Goal: Task Accomplishment & Management: Manage account settings

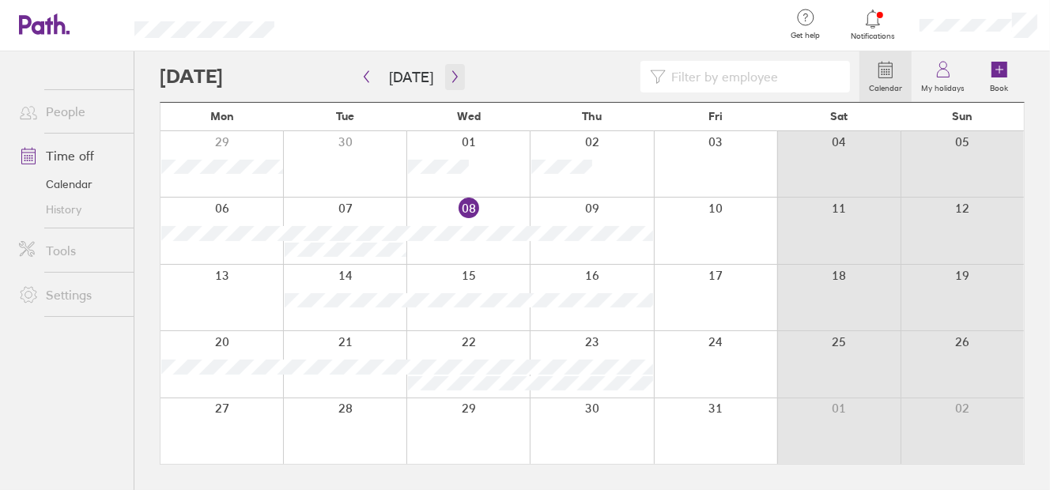
click at [450, 77] on icon "button" at bounding box center [455, 76] width 12 height 13
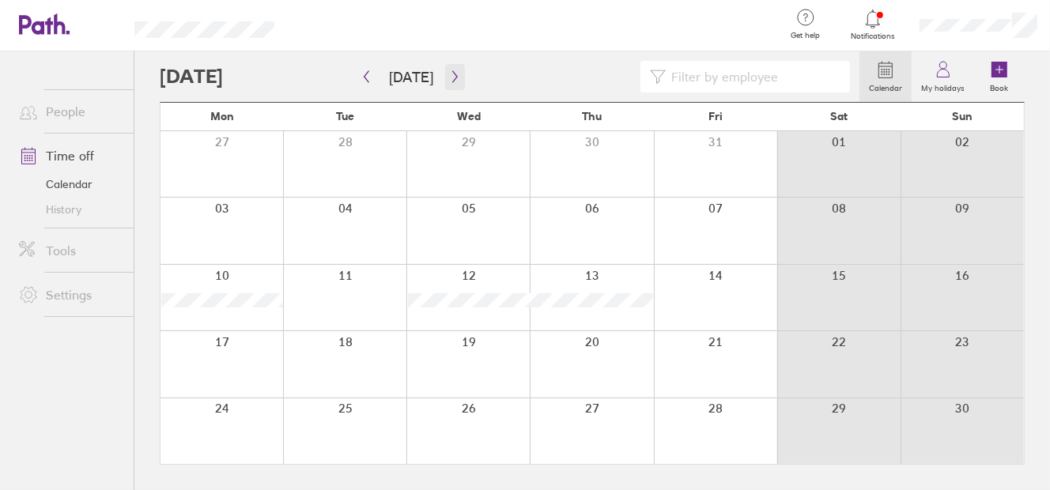
click at [452, 79] on icon "button" at bounding box center [455, 76] width 12 height 13
click at [365, 69] on button "button" at bounding box center [367, 77] width 20 height 26
click at [364, 78] on icon "button" at bounding box center [367, 76] width 12 height 13
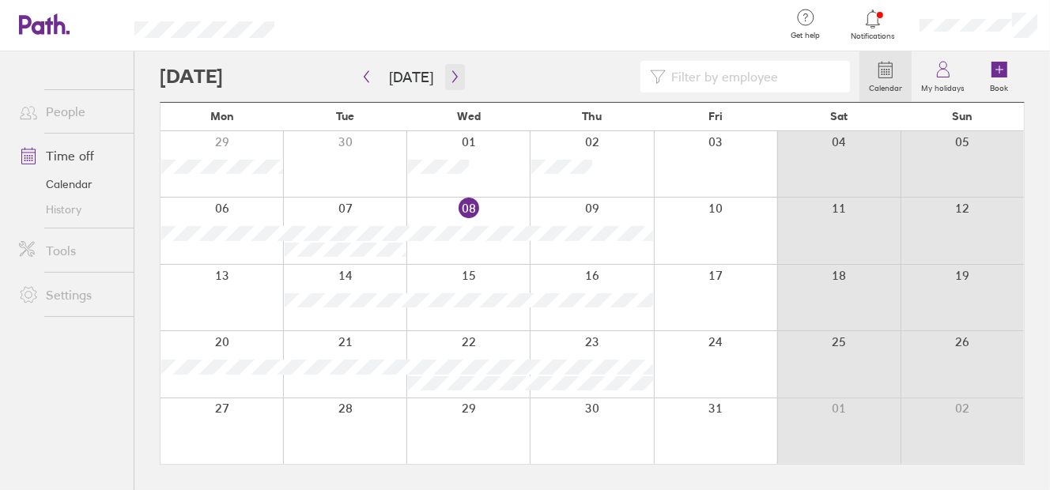
click at [449, 77] on icon "button" at bounding box center [455, 76] width 12 height 13
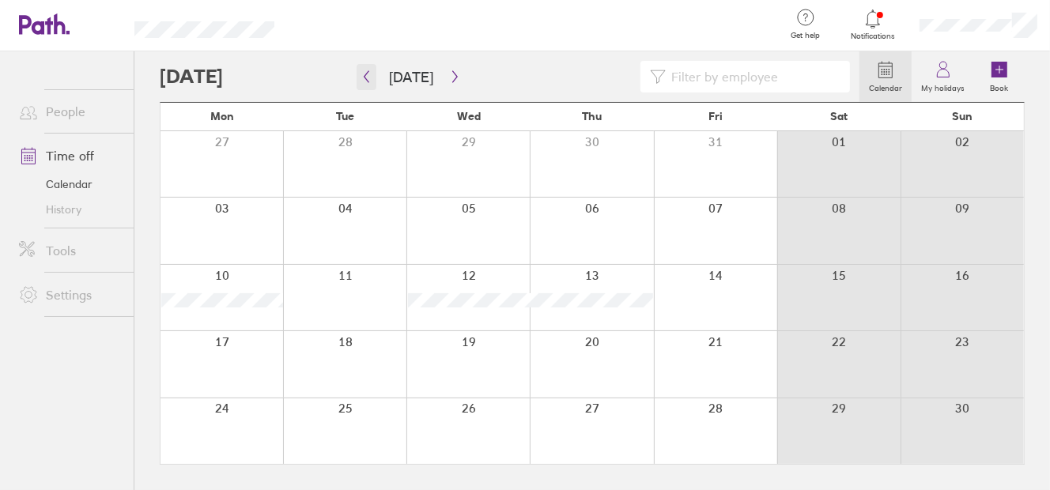
click at [369, 70] on button "button" at bounding box center [367, 77] width 20 height 26
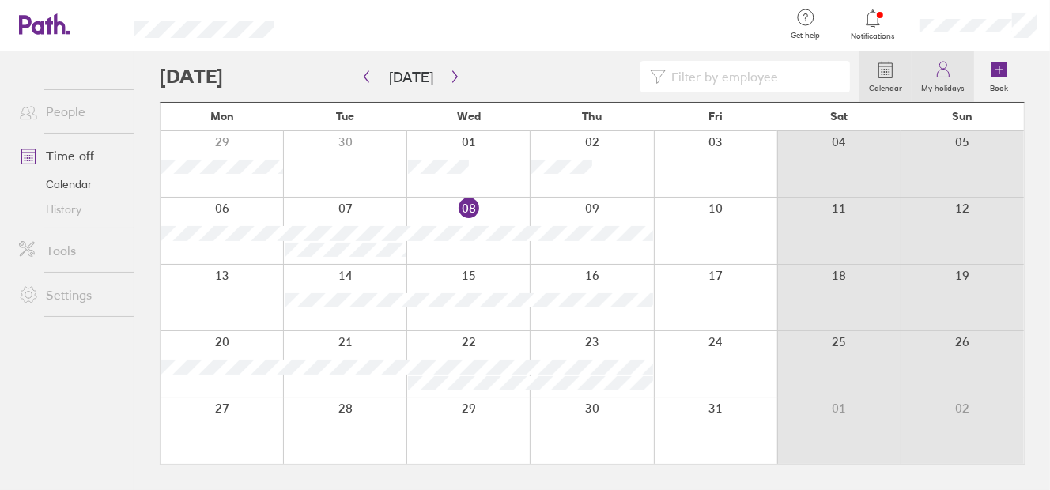
click at [944, 75] on icon at bounding box center [943, 69] width 19 height 19
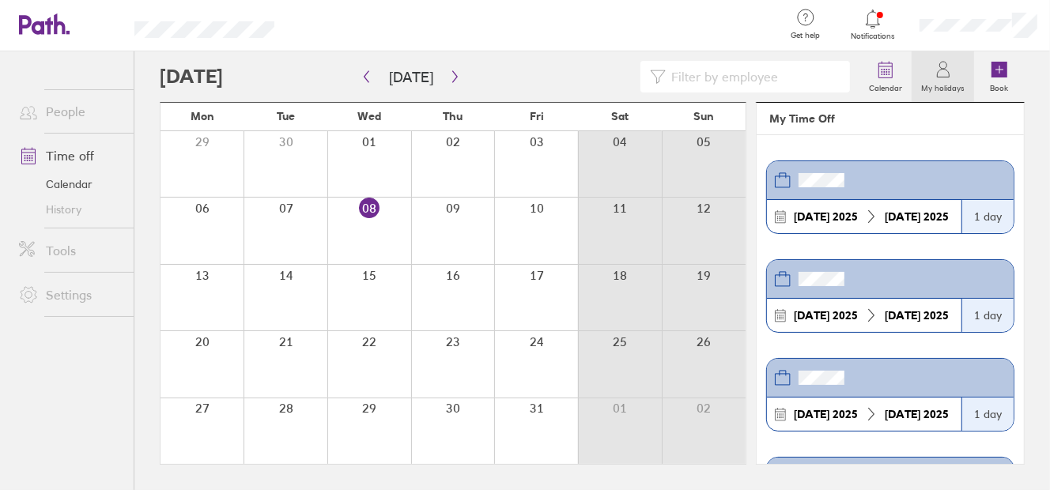
click at [873, 25] on icon at bounding box center [872, 18] width 13 height 18
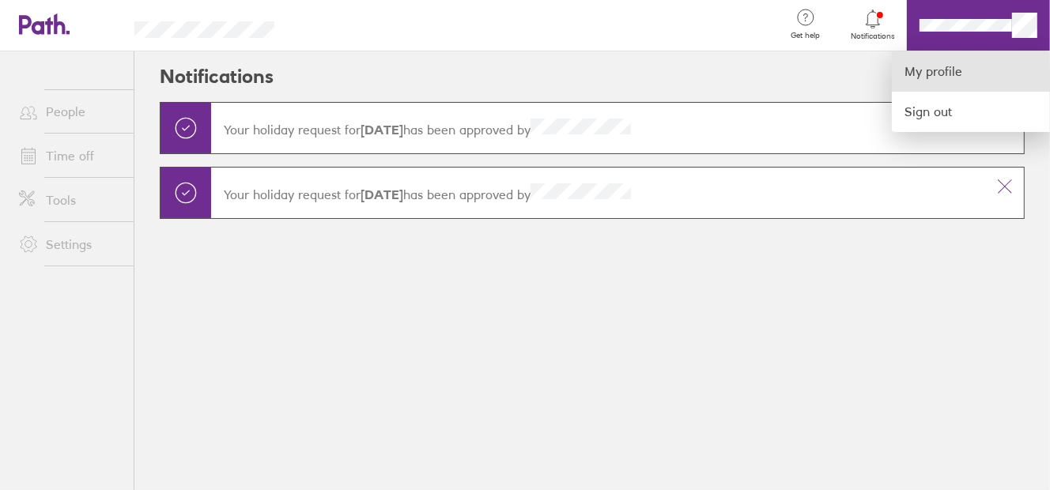
click at [953, 74] on link "My profile" at bounding box center [971, 71] width 158 height 40
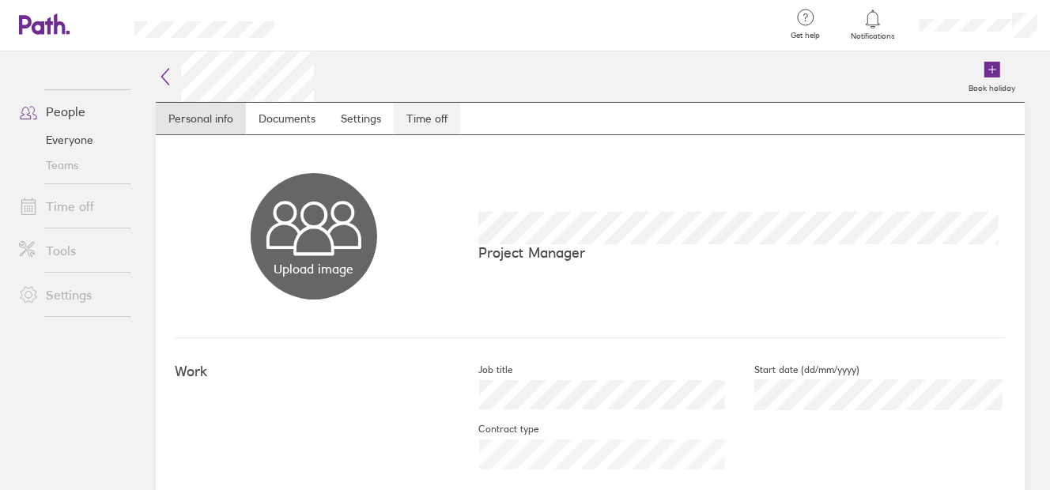
click at [435, 111] on link "Time off" at bounding box center [427, 119] width 66 height 32
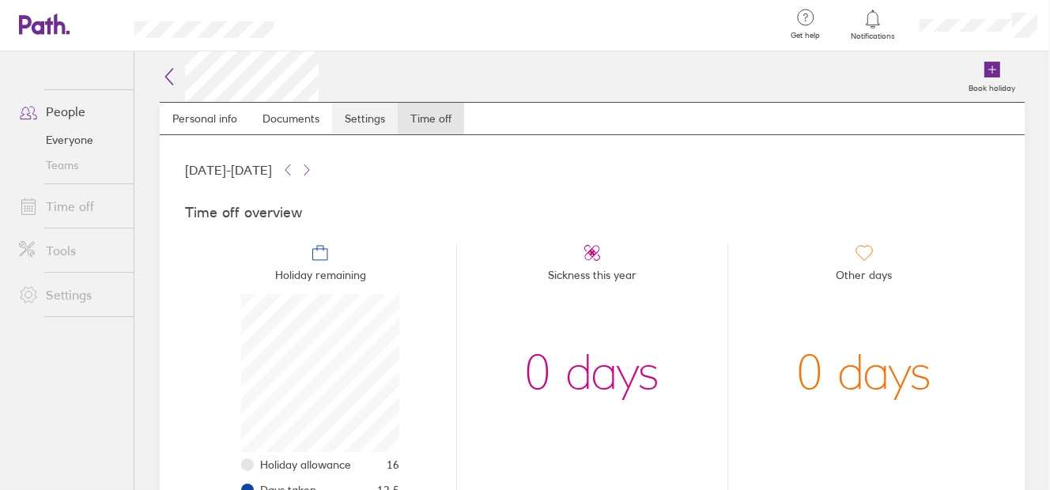
click at [358, 119] on link "Settings" at bounding box center [365, 119] width 66 height 32
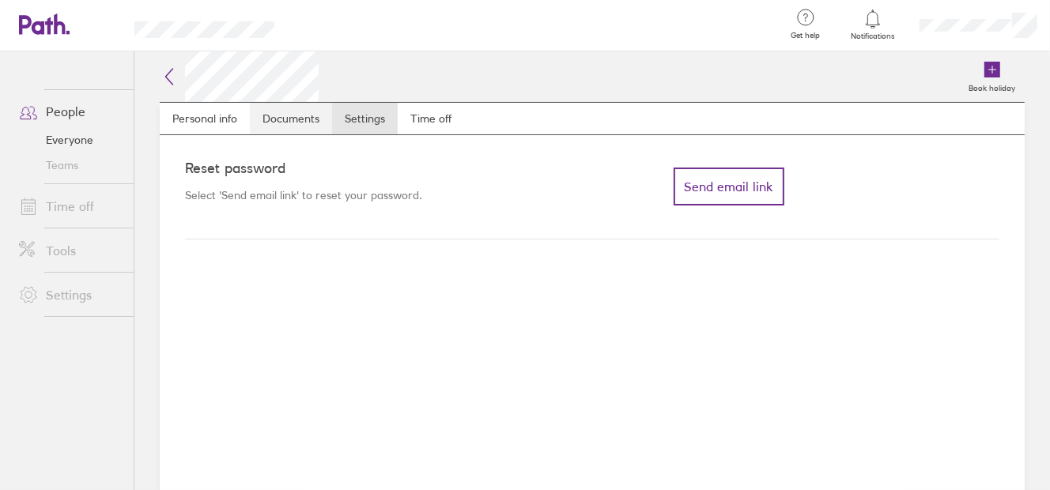
click at [306, 118] on link "Documents" at bounding box center [291, 119] width 82 height 32
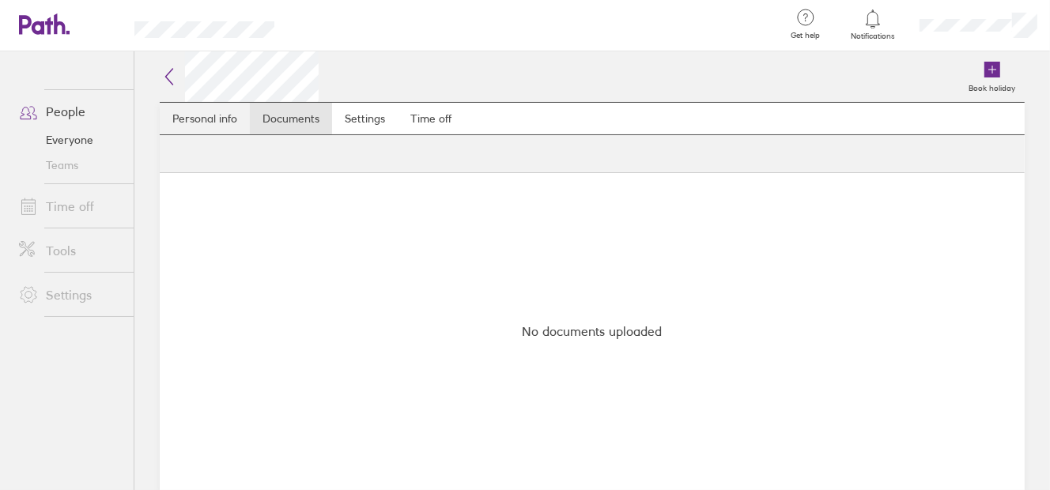
click at [208, 119] on link "Personal info" at bounding box center [205, 119] width 90 height 32
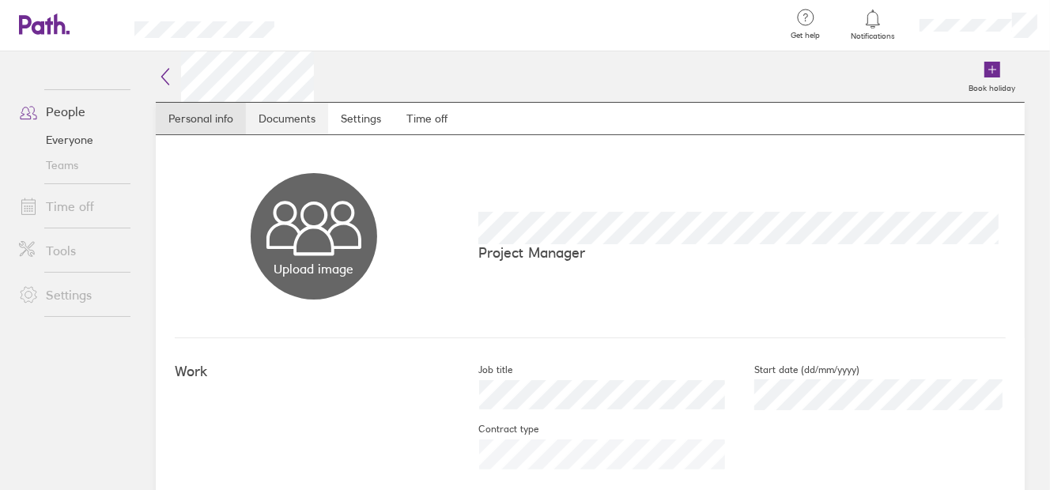
click at [276, 111] on link "Documents" at bounding box center [287, 119] width 82 height 32
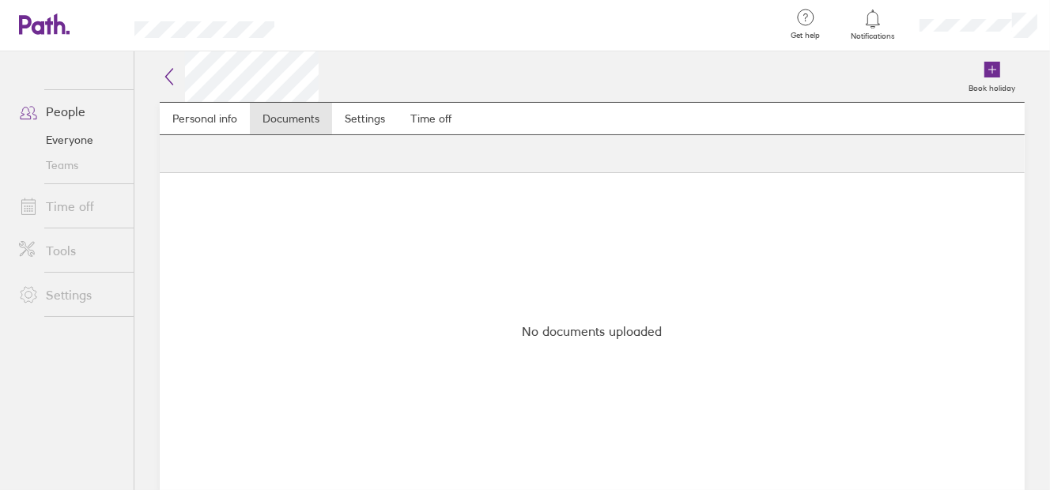
click at [881, 25] on icon at bounding box center [872, 18] width 19 height 19
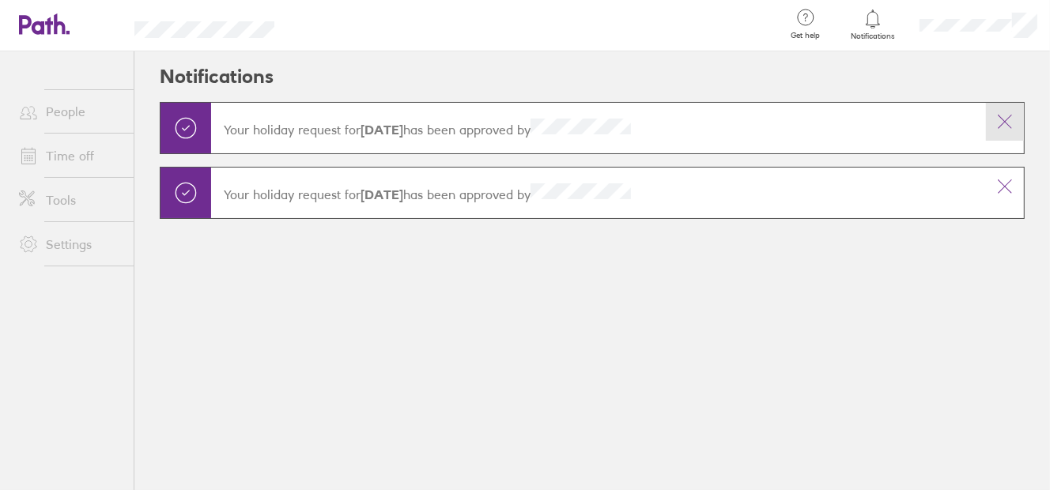
click at [993, 121] on button at bounding box center [1005, 122] width 38 height 38
click at [995, 121] on icon at bounding box center [1004, 121] width 19 height 19
click at [1007, 180] on icon at bounding box center [1004, 186] width 19 height 19
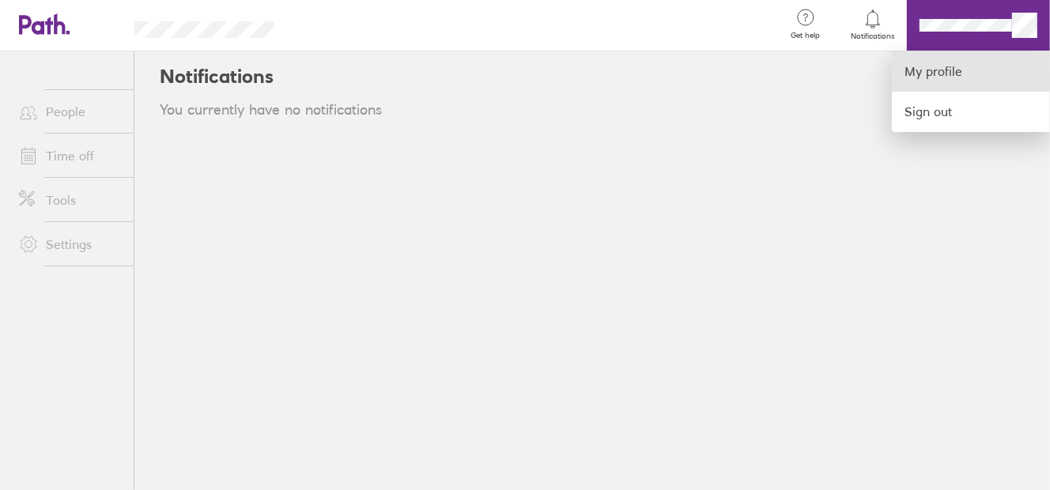
click at [960, 74] on link "My profile" at bounding box center [971, 71] width 158 height 40
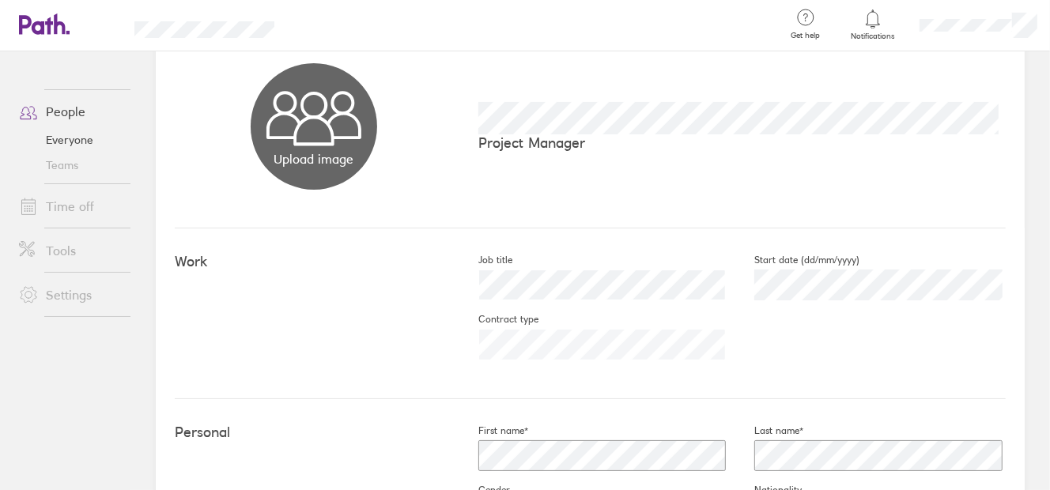
scroll to position [13, 0]
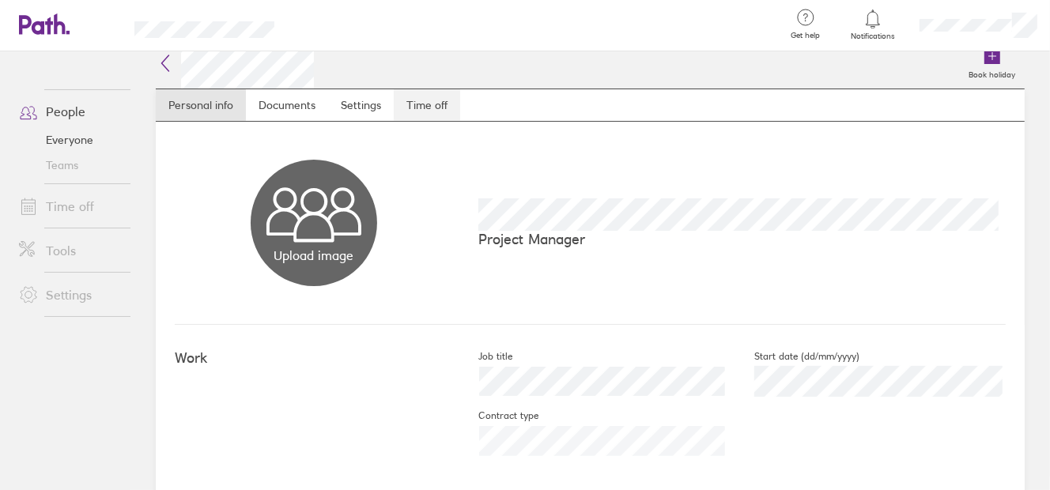
click at [420, 90] on link "Time off" at bounding box center [427, 105] width 66 height 32
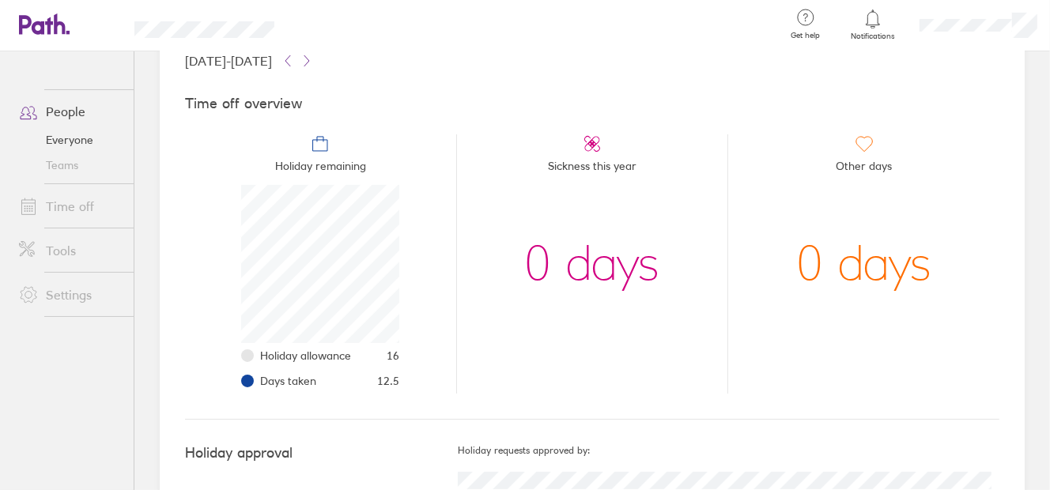
scroll to position [159, 0]
